Goal: Task Accomplishment & Management: Use online tool/utility

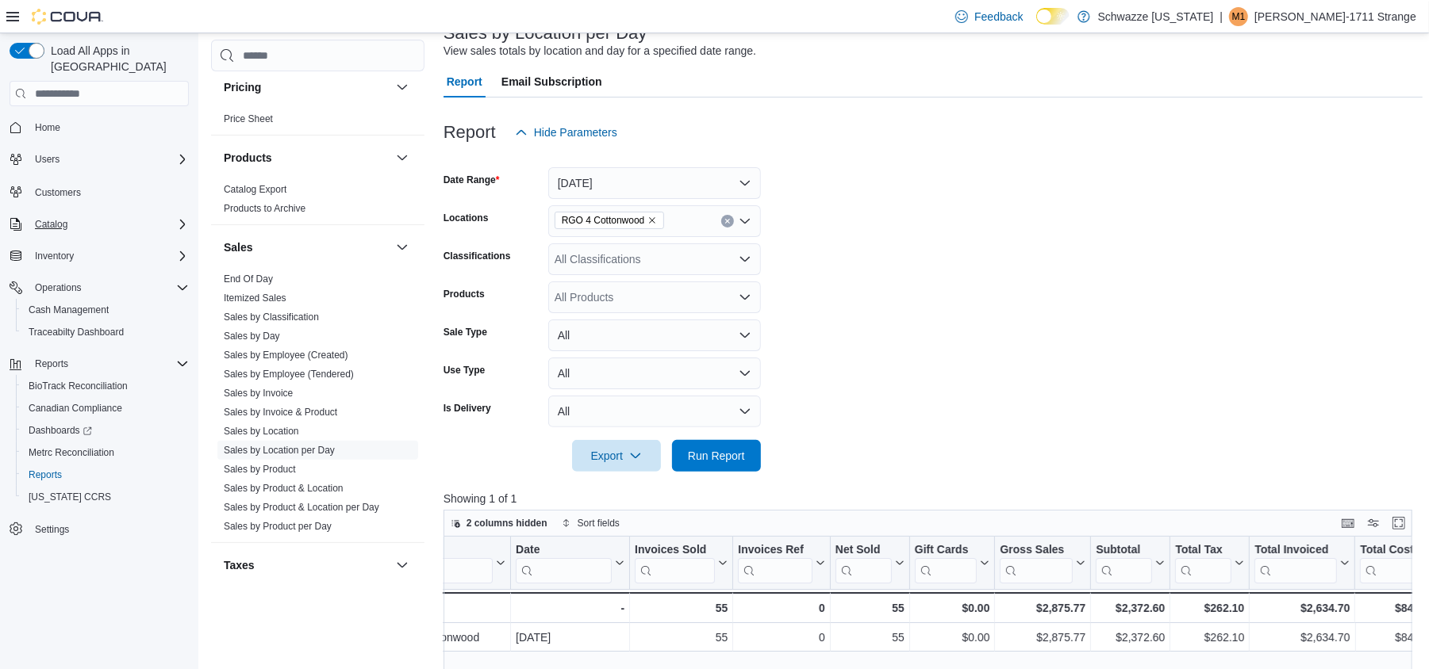
scroll to position [78, 0]
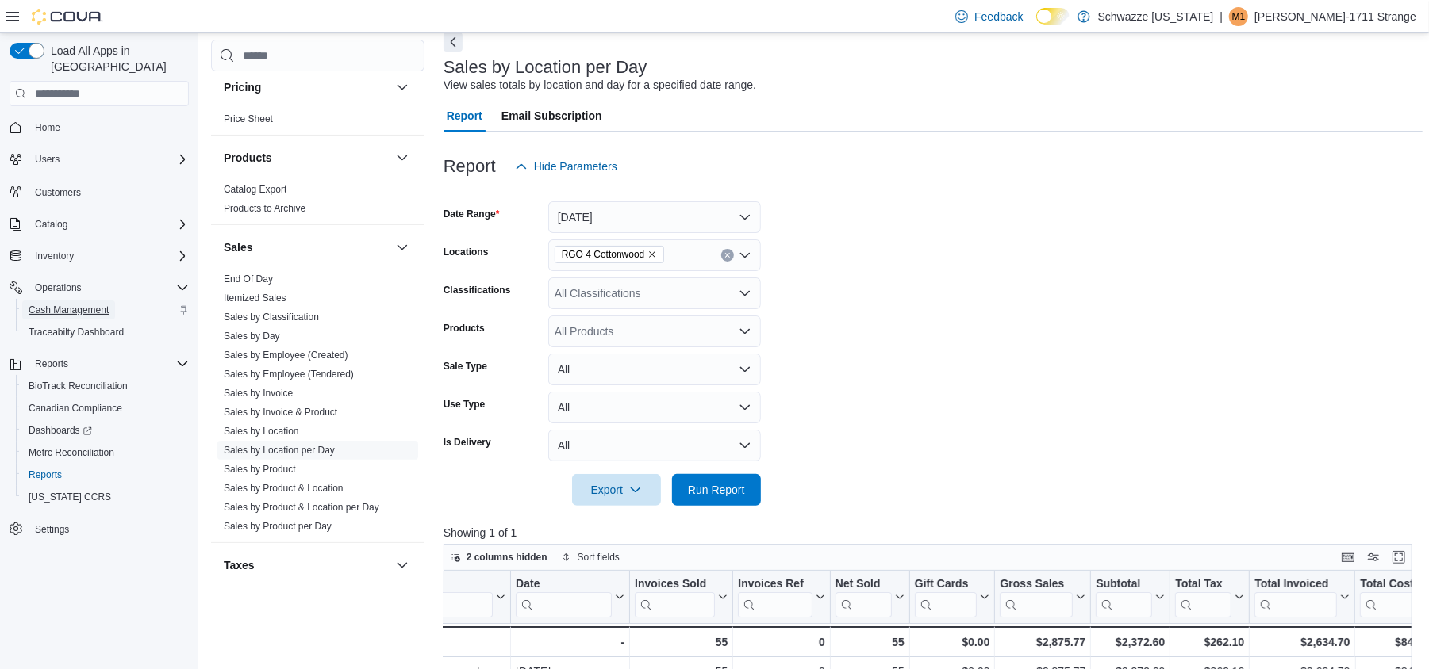
click at [98, 304] on span "Cash Management" at bounding box center [69, 310] width 80 height 13
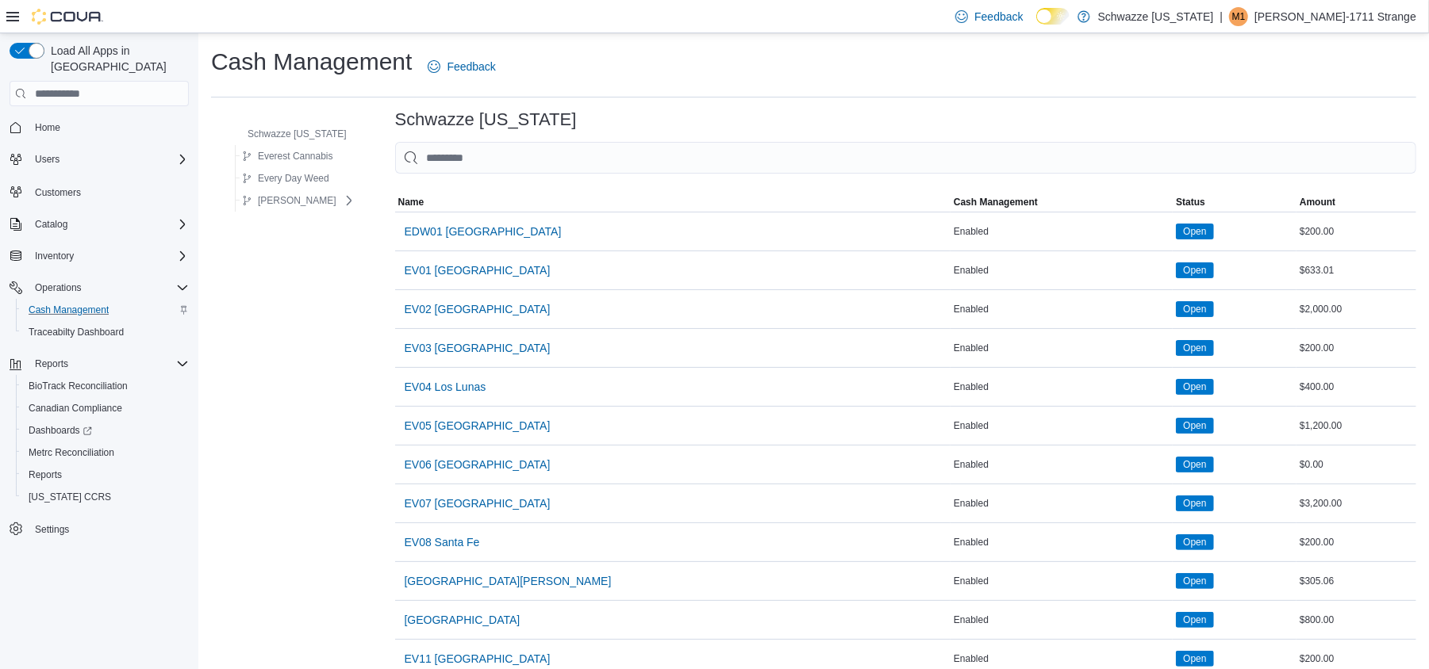
scroll to position [423, 0]
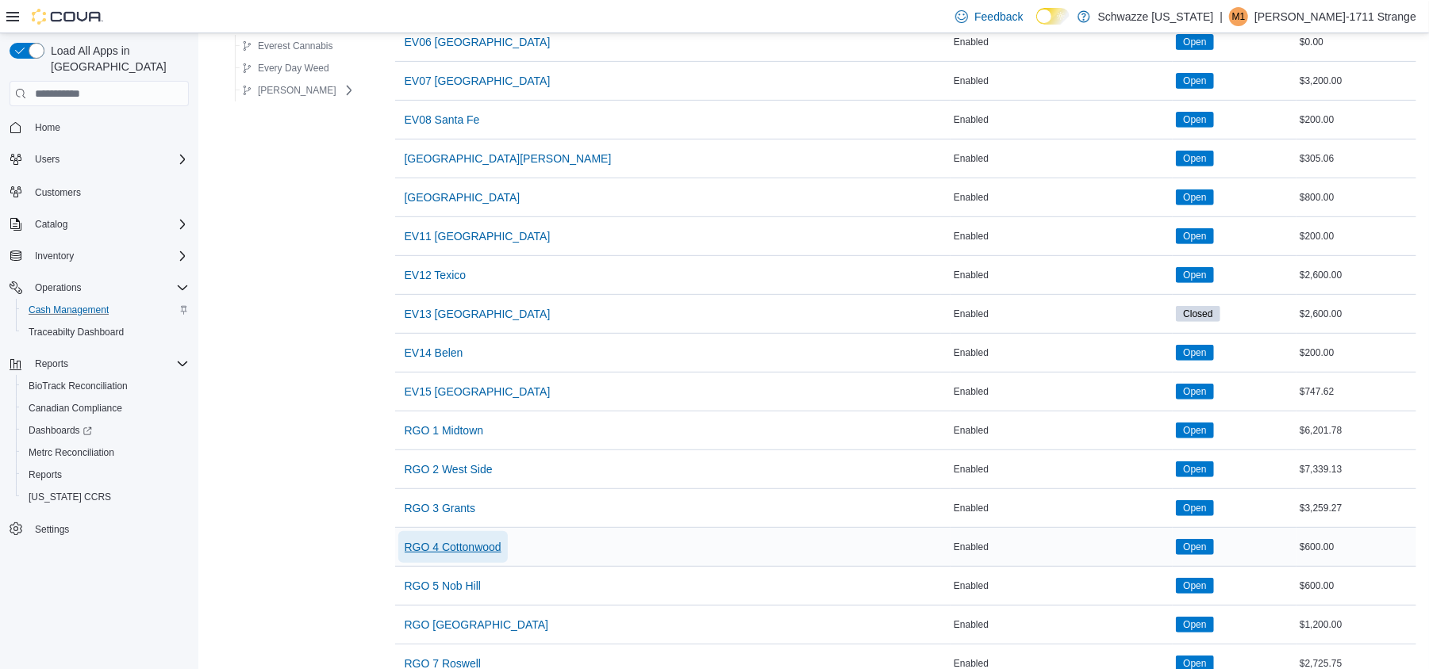
click at [470, 544] on span "RGO 4 Cottonwood" at bounding box center [453, 547] width 97 height 16
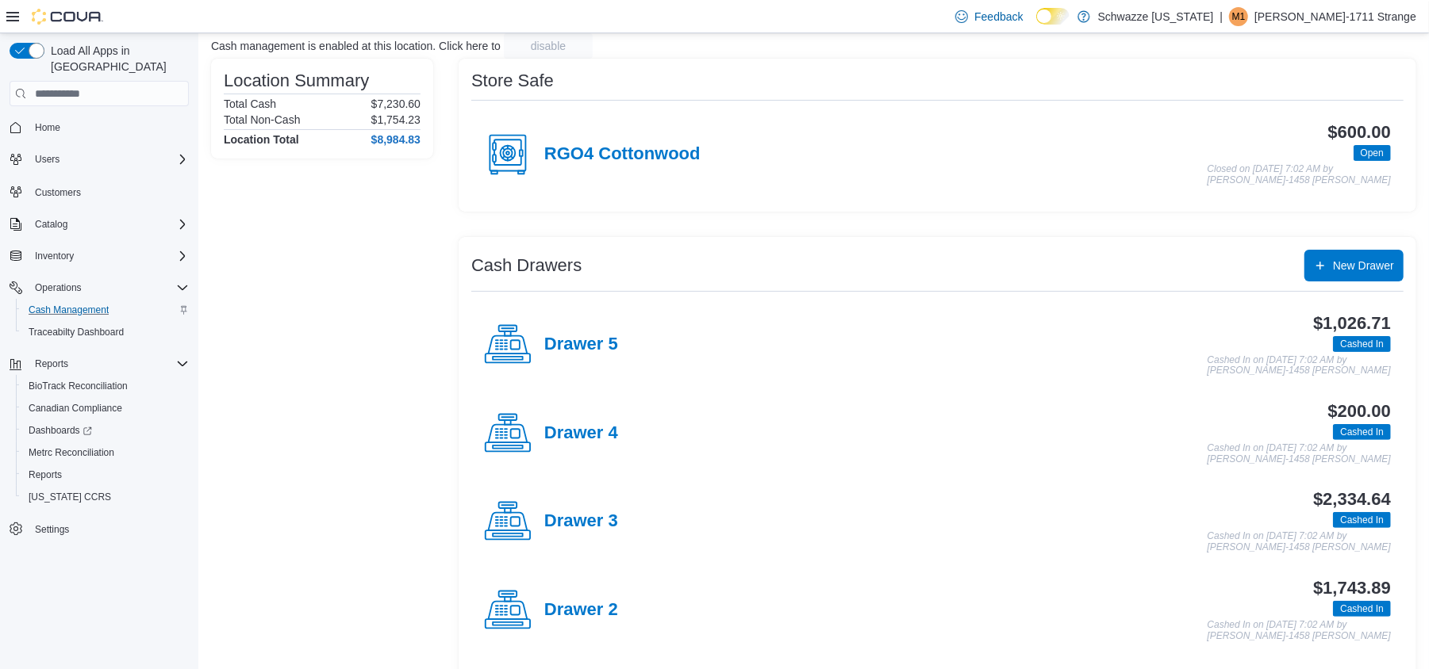
scroll to position [211, 0]
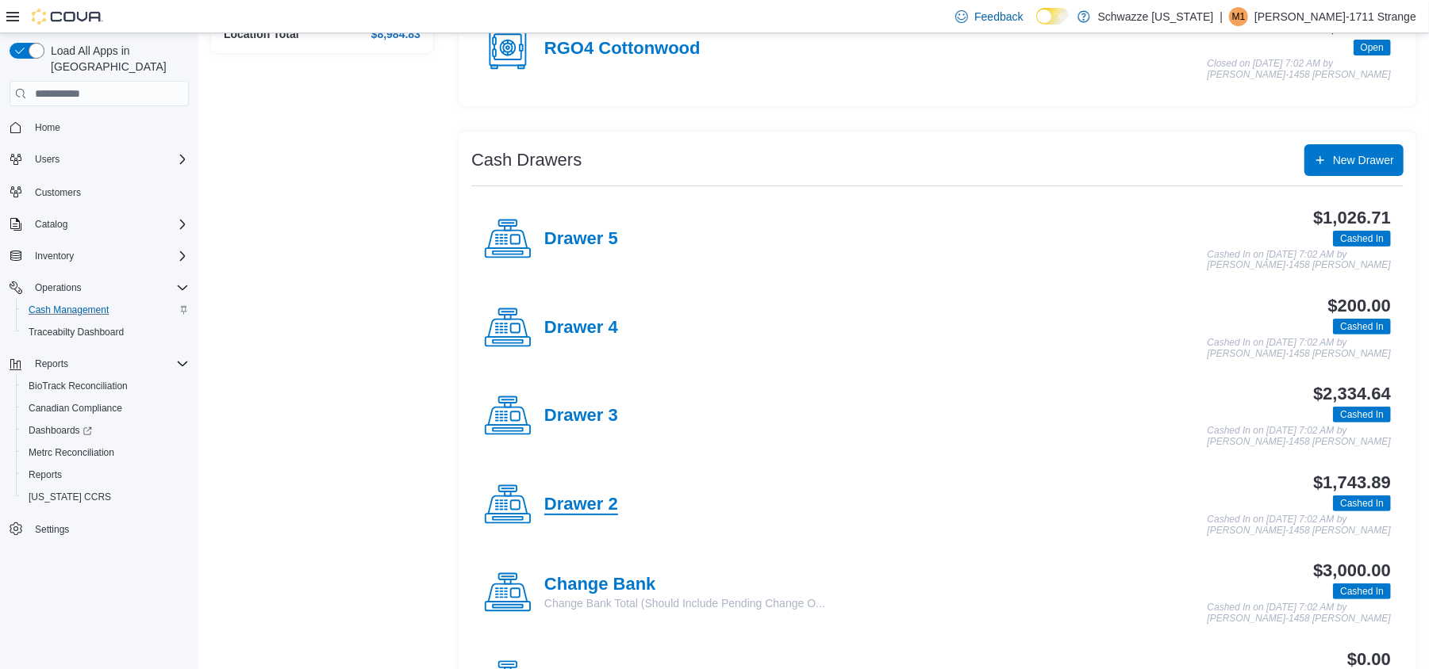
click at [572, 505] on h4 "Drawer 2" at bounding box center [581, 505] width 74 height 21
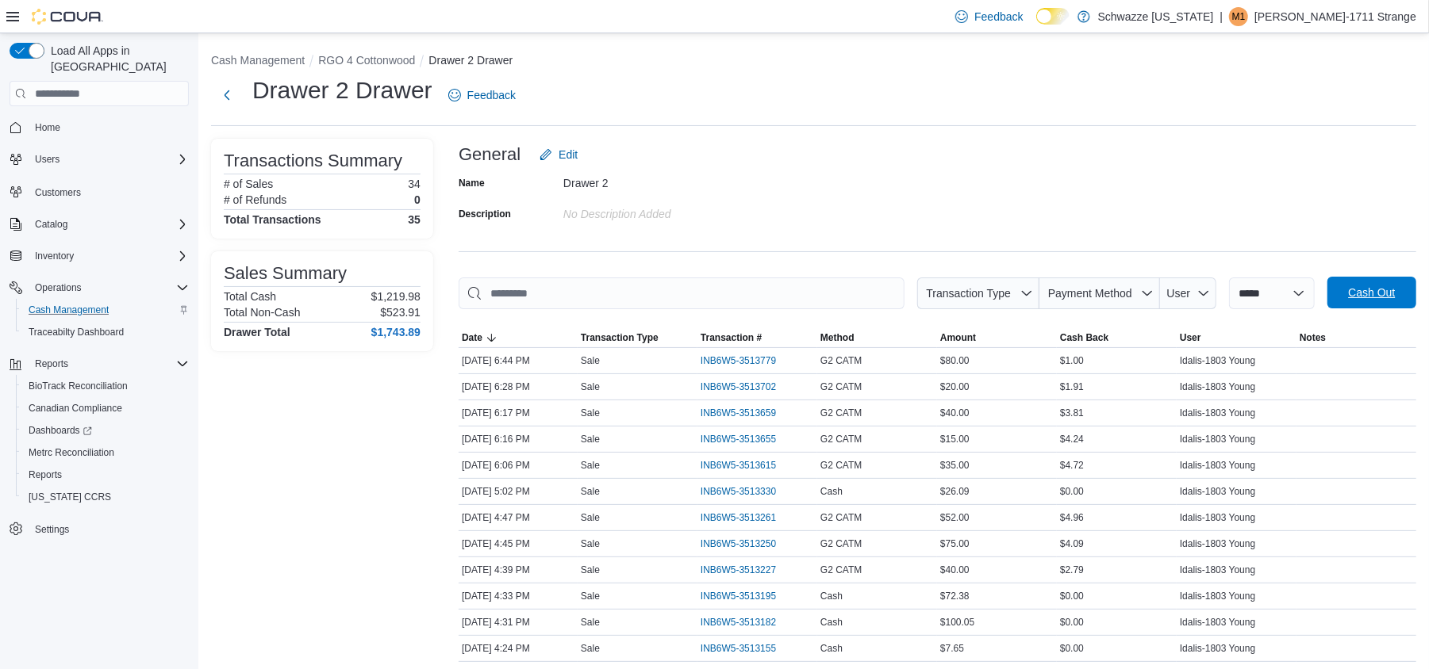
click at [1394, 295] on span "Cash Out" at bounding box center [1371, 293] width 47 height 16
